Goal: Task Accomplishment & Management: Use online tool/utility

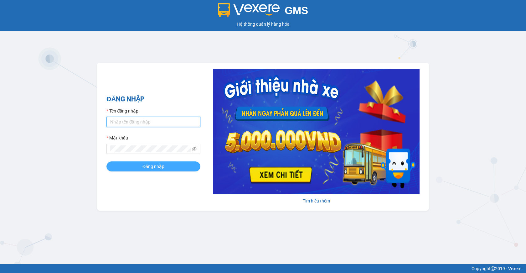
type input "giau.vtd"
click at [159, 166] on span "Đăng nhập" at bounding box center [153, 166] width 22 height 7
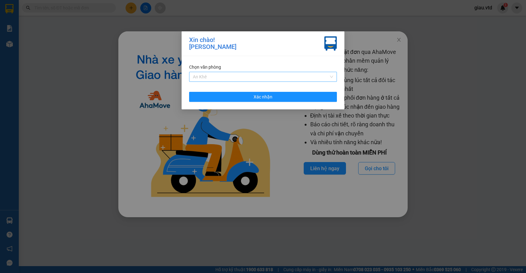
click at [218, 76] on span "An Khê" at bounding box center [263, 76] width 140 height 9
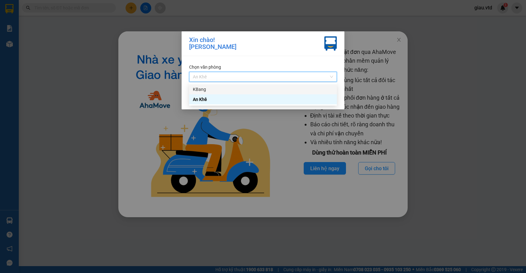
click at [215, 88] on div "KBang" at bounding box center [263, 89] width 140 height 7
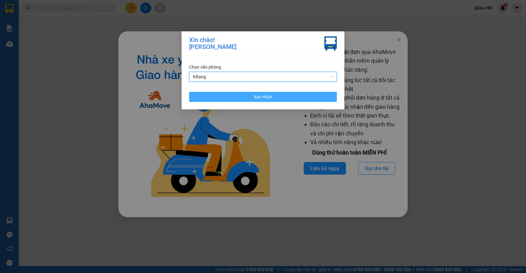
click at [263, 100] on span "Xác nhận" at bounding box center [262, 96] width 19 height 7
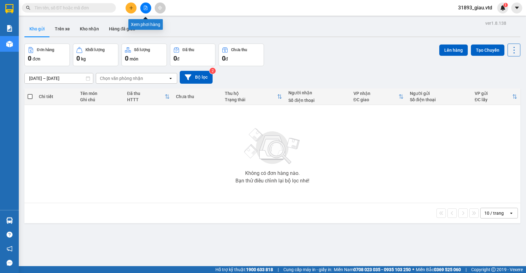
click at [145, 9] on icon "file-add" at bounding box center [145, 8] width 4 height 4
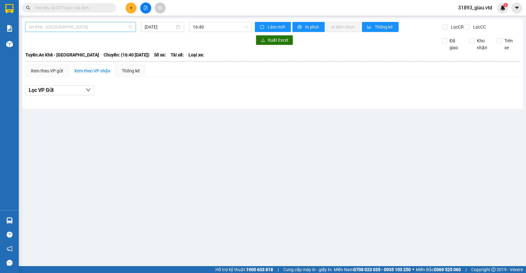
click at [59, 27] on span "An Khê - Sài Gòn" at bounding box center [80, 26] width 103 height 9
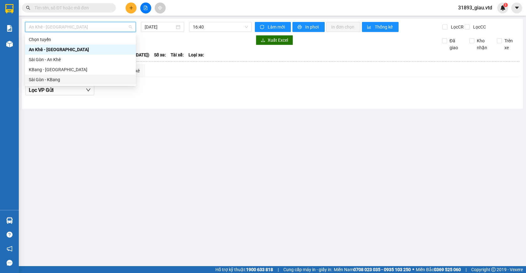
click at [39, 80] on div "Sài Gòn - KBang" at bounding box center [80, 79] width 103 height 7
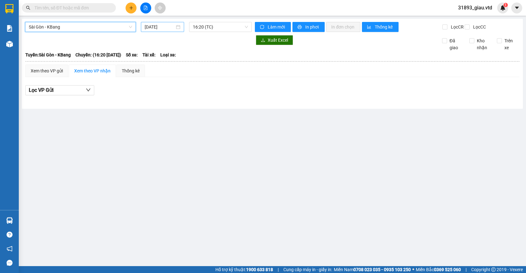
click at [159, 29] on input "13/08/2025" at bounding box center [160, 26] width 30 height 7
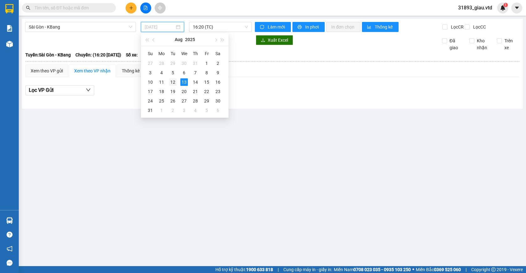
click at [175, 84] on div "12" at bounding box center [173, 82] width 8 height 8
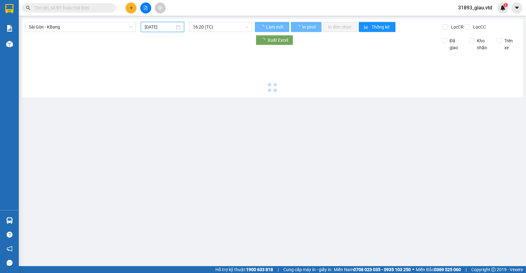
type input "12/08/2025"
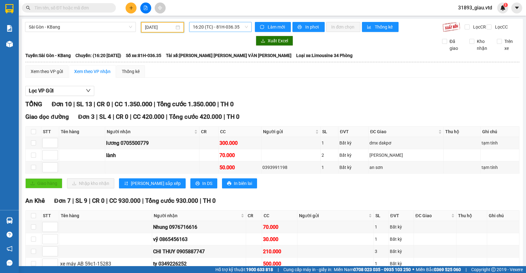
click at [220, 28] on span "16:20 (TC) - 81H-036.35" at bounding box center [220, 26] width 55 height 9
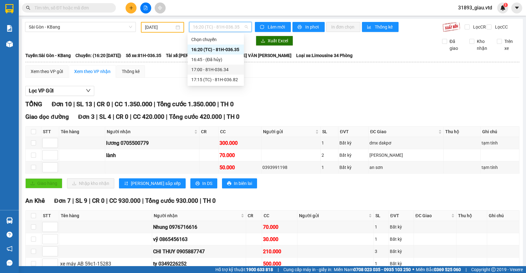
click at [224, 71] on div "17:00 - 81H-036.34" at bounding box center [215, 69] width 49 height 7
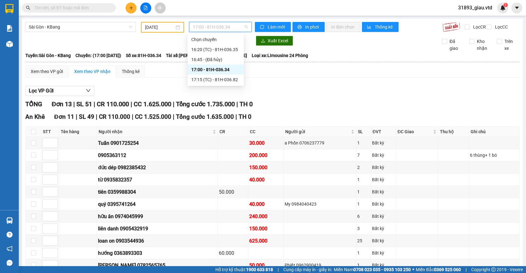
click at [218, 28] on span "17:00 - 81H-036.34" at bounding box center [220, 26] width 55 height 9
click at [225, 79] on div "17:15 (TC) - 81H-036.82" at bounding box center [215, 79] width 49 height 7
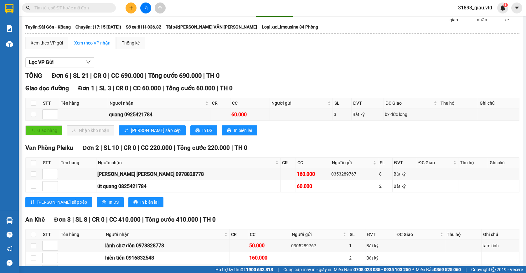
scroll to position [13, 0]
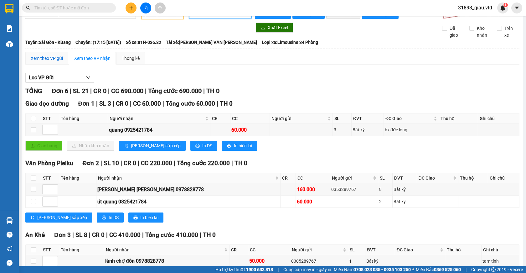
click at [38, 61] on div "Xem theo VP gửi" at bounding box center [47, 58] width 32 height 7
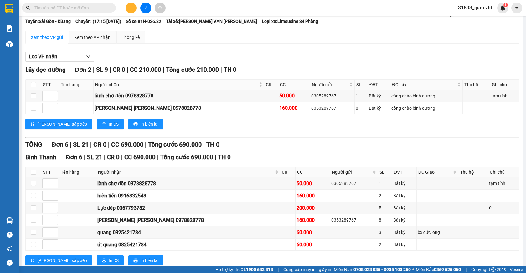
scroll to position [44, 0]
